Goal: Transaction & Acquisition: Download file/media

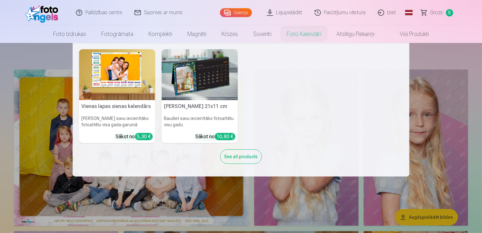
click at [455, 61] on nav "Vienas lapas sienas [PERSON_NAME] savu iecienītāko fotoattēlu visa gada garumā …" at bounding box center [241, 110] width 482 height 134
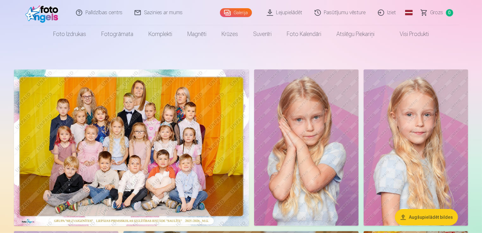
click at [298, 17] on link "Lejupielādēt" at bounding box center [285, 12] width 48 height 25
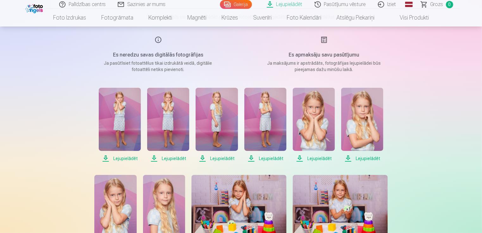
scroll to position [95, 0]
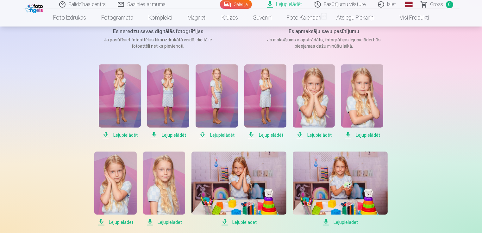
click at [108, 136] on span "Lejupielādēt" at bounding box center [120, 136] width 42 height 8
click at [170, 137] on span "Lejupielādēt" at bounding box center [168, 136] width 42 height 8
drag, startPoint x: 210, startPoint y: 137, endPoint x: 231, endPoint y: 138, distance: 21.2
click at [210, 137] on span "Lejupielādēt" at bounding box center [216, 136] width 42 height 8
click at [278, 138] on span "Lejupielādēt" at bounding box center [265, 136] width 42 height 8
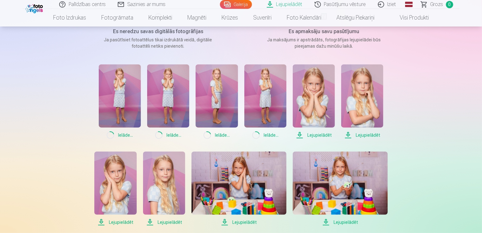
click at [309, 136] on span "Lejupielādēt" at bounding box center [314, 136] width 42 height 8
click at [358, 135] on span "Lejupielādēt" at bounding box center [362, 136] width 42 height 8
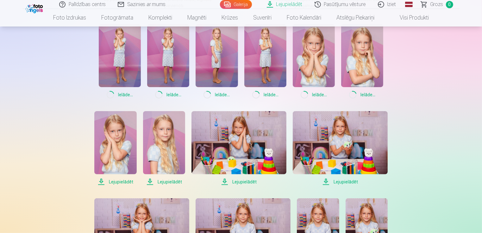
scroll to position [190, 0]
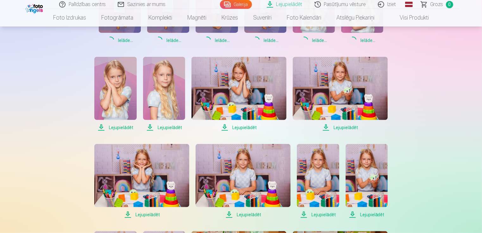
click at [109, 130] on span "Lejupielādēt" at bounding box center [115, 128] width 42 height 8
click at [157, 128] on span "Lejupielādēt" at bounding box center [164, 128] width 42 height 8
click at [230, 128] on span "Lejupielādēt" at bounding box center [238, 128] width 95 height 8
click at [331, 130] on span "Lejupielādēt" at bounding box center [340, 128] width 95 height 8
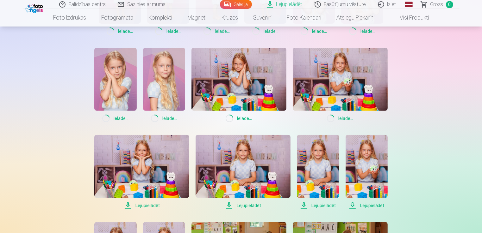
scroll to position [285, 0]
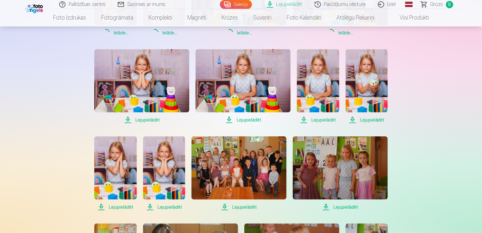
click at [143, 121] on span "Lejupielādēt" at bounding box center [141, 120] width 95 height 8
click at [226, 120] on span "Lejupielādēt" at bounding box center [242, 120] width 95 height 8
click at [309, 121] on span "Lejupielādēt" at bounding box center [318, 120] width 42 height 8
click at [362, 122] on span "Lejupielādēt" at bounding box center [366, 120] width 42 height 8
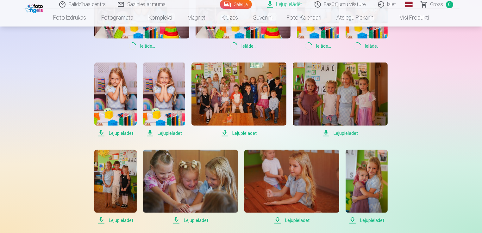
scroll to position [379, 0]
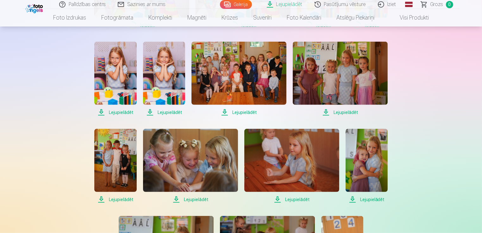
click at [117, 115] on span "Lejupielādēt" at bounding box center [115, 113] width 42 height 8
click at [175, 115] on span "Lejupielādēt" at bounding box center [164, 113] width 42 height 8
click at [236, 113] on span "Lejupielādēt" at bounding box center [238, 113] width 95 height 8
click at [328, 113] on span "Lejupielādēt" at bounding box center [340, 113] width 95 height 8
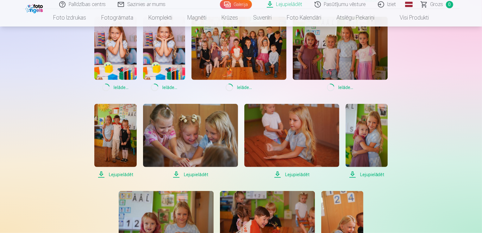
scroll to position [443, 0]
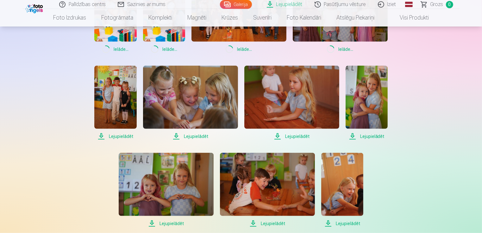
click at [118, 133] on span "Lejupielādēt" at bounding box center [115, 137] width 42 height 8
click at [206, 138] on span "Lejupielādēt" at bounding box center [190, 137] width 95 height 8
click at [282, 140] on span "Lejupielādēt" at bounding box center [291, 137] width 95 height 8
click at [369, 138] on span "Lejupielādēt" at bounding box center [366, 137] width 42 height 8
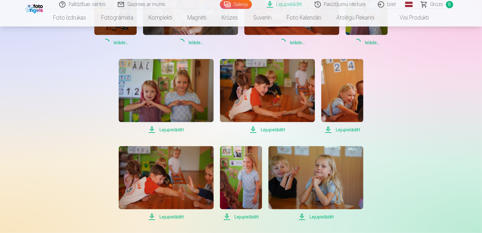
scroll to position [538, 0]
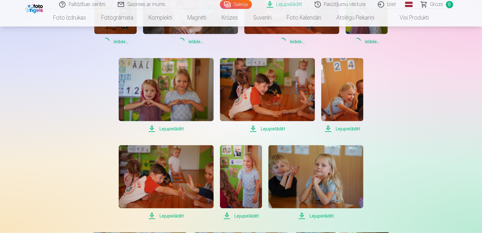
click at [173, 130] on span "Lejupielādēt" at bounding box center [166, 129] width 95 height 8
click at [266, 129] on span "Lejupielādēt" at bounding box center [267, 129] width 95 height 8
click at [335, 130] on span "Lejupielādēt" at bounding box center [342, 129] width 42 height 8
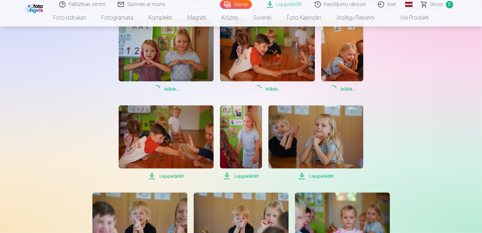
scroll to position [632, 0]
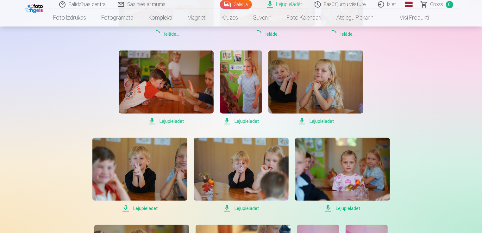
click at [172, 123] on span "Lejupielādēt" at bounding box center [166, 122] width 95 height 8
click at [248, 123] on span "Lejupielādēt" at bounding box center [241, 122] width 42 height 8
click at [314, 122] on span "Lejupielādēt" at bounding box center [315, 122] width 95 height 8
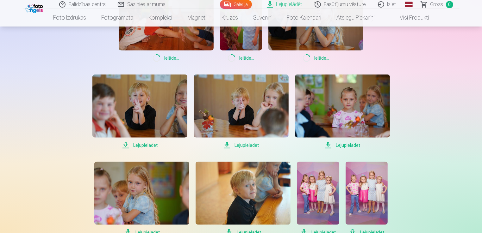
click at [154, 143] on span "Lejupielādēt" at bounding box center [139, 146] width 95 height 8
click at [243, 144] on span "Lejupielādēt" at bounding box center [241, 146] width 95 height 8
click at [322, 146] on span "Lejupielādēt" at bounding box center [342, 146] width 95 height 8
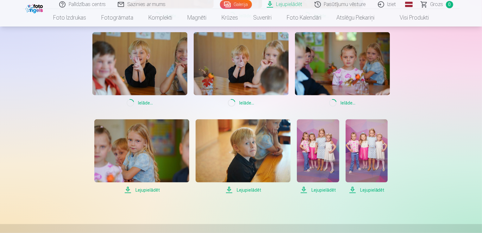
scroll to position [791, 0]
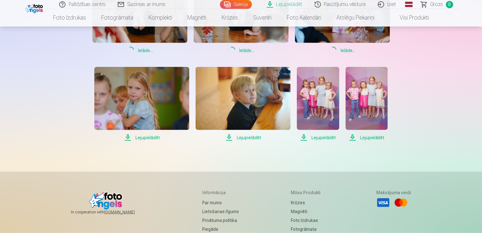
click at [146, 140] on span "Lejupielādēt" at bounding box center [141, 138] width 95 height 8
click at [228, 140] on span "Lejupielādēt" at bounding box center [242, 138] width 95 height 8
click at [308, 139] on span "Lejupielādēt" at bounding box center [318, 138] width 42 height 8
click at [363, 139] on span "Lejupielādēt" at bounding box center [366, 138] width 42 height 8
